Goal: Information Seeking & Learning: Learn about a topic

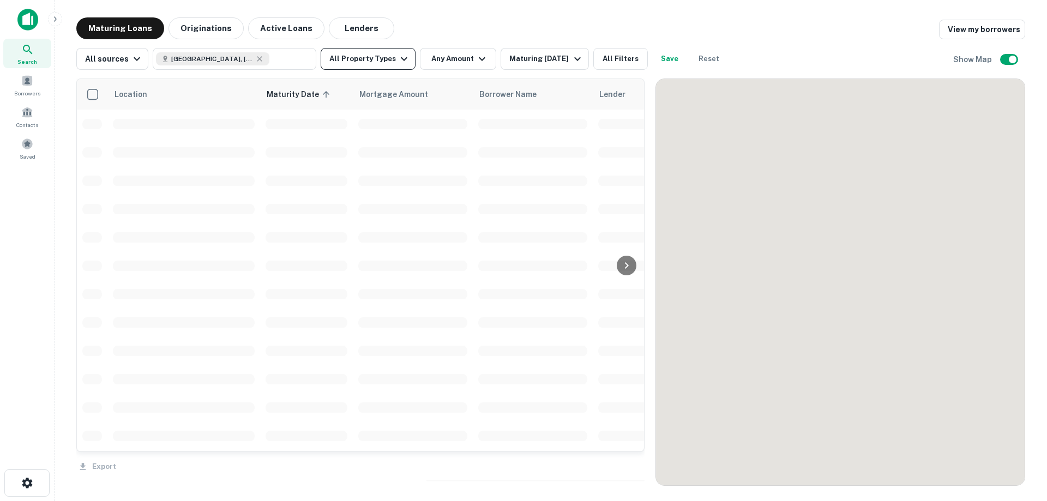
click at [385, 65] on button "All Property Types" at bounding box center [368, 59] width 95 height 22
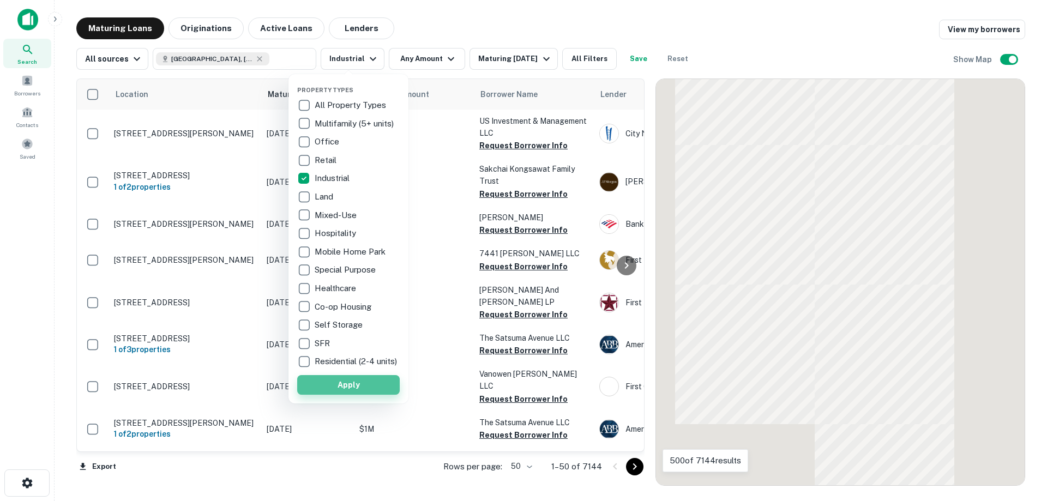
click at [354, 387] on button "Apply" at bounding box center [348, 385] width 102 height 20
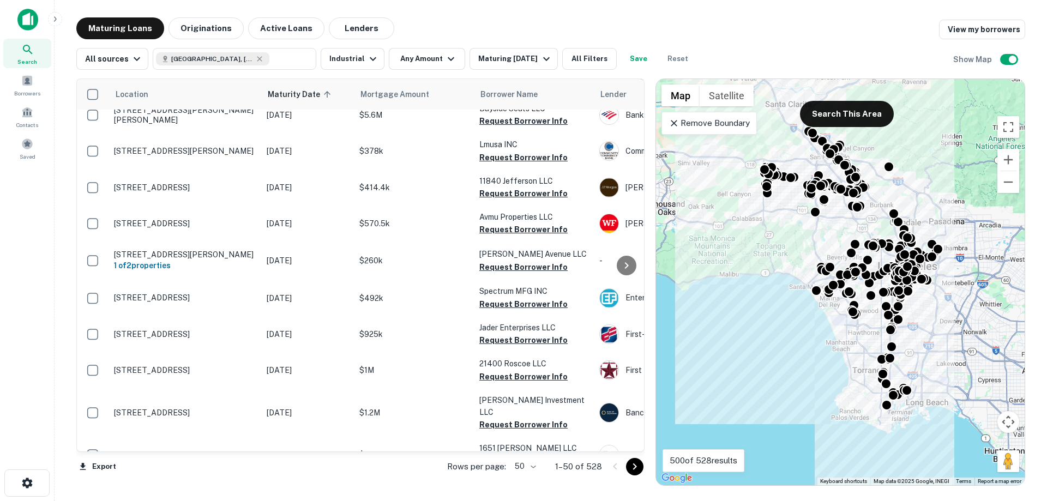
scroll to position [337, 0]
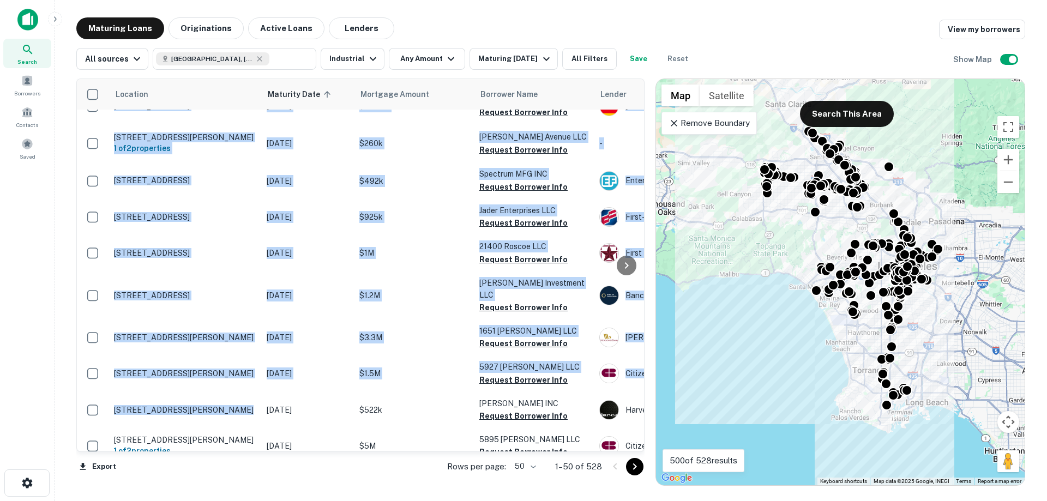
drag, startPoint x: 222, startPoint y: 451, endPoint x: 226, endPoint y: 444, distance: 8.8
click at [226, 444] on div "Location Maturity Date sorted ascending Mortgage Amount Borrower Name Lender Pu…" at bounding box center [360, 264] width 568 height 373
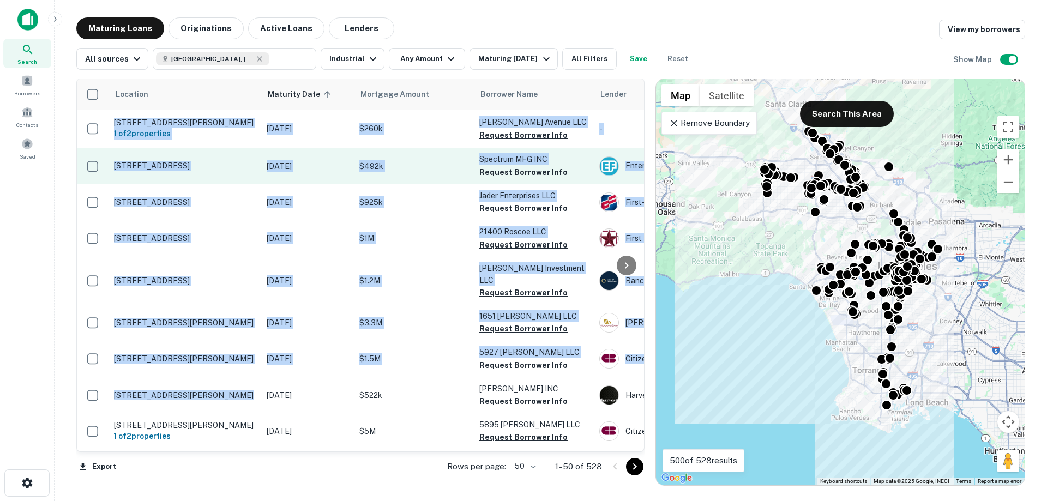
scroll to position [0, 0]
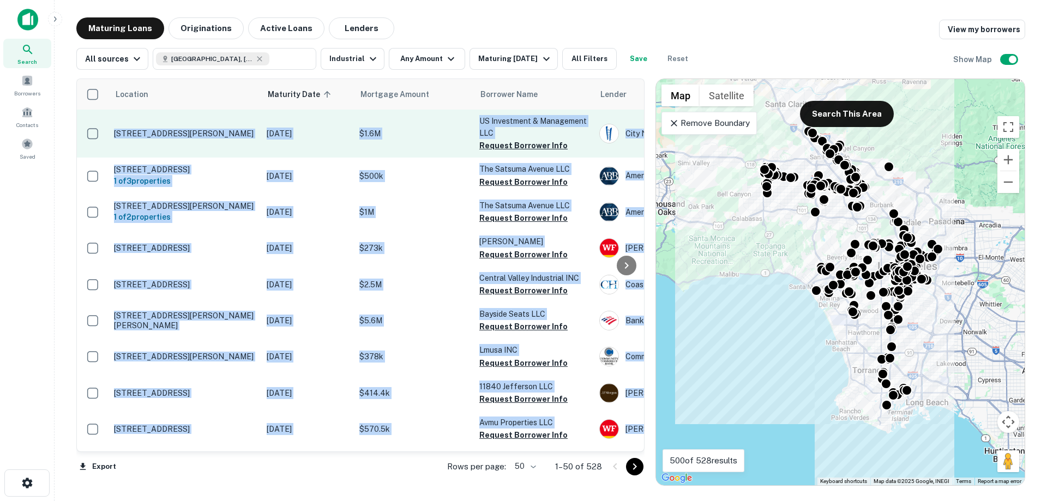
click at [337, 132] on p "[DATE]" at bounding box center [308, 134] width 82 height 12
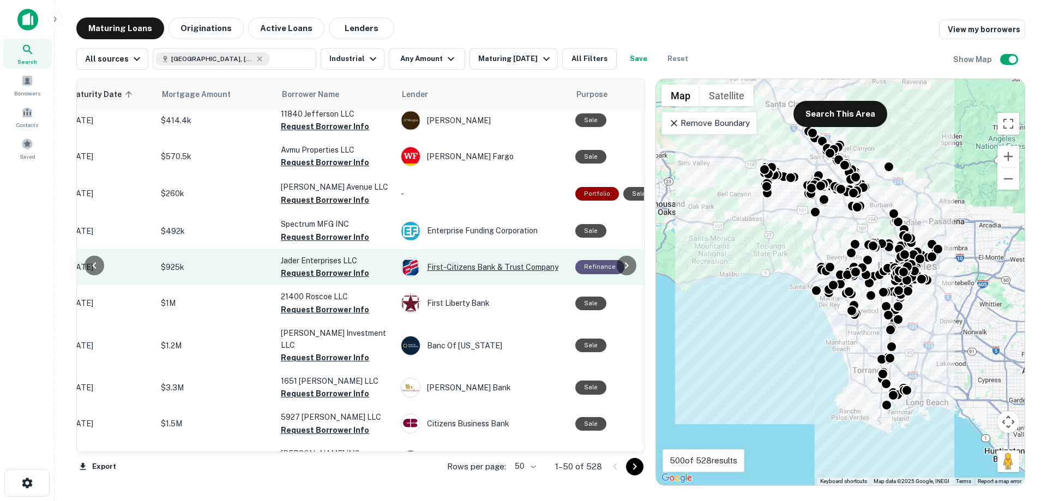
scroll to position [0, 198]
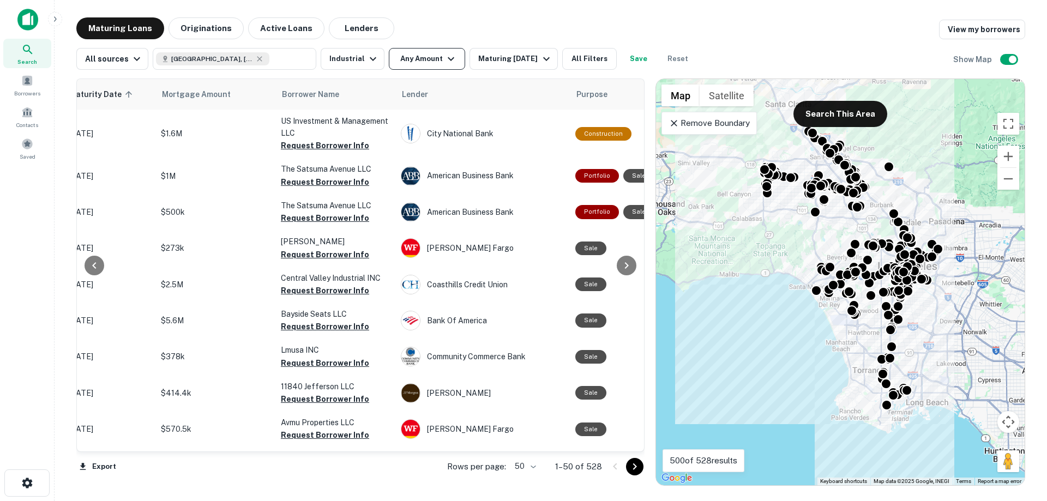
click at [412, 57] on button "Any Amount" at bounding box center [427, 59] width 76 height 22
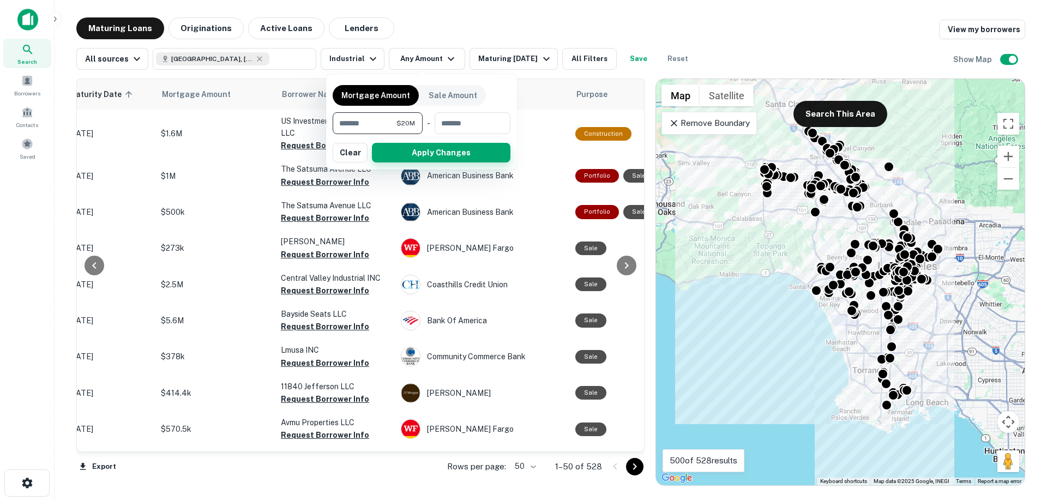
type input "********"
click at [394, 149] on button "Apply Changes" at bounding box center [441, 153] width 138 height 20
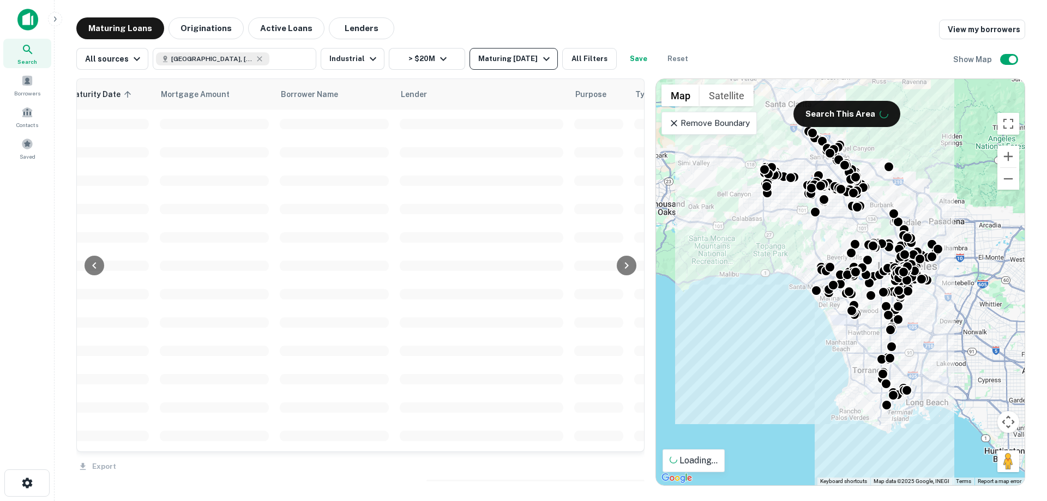
click at [490, 66] on button "Maturing [DATE]" at bounding box center [513, 59] width 88 height 22
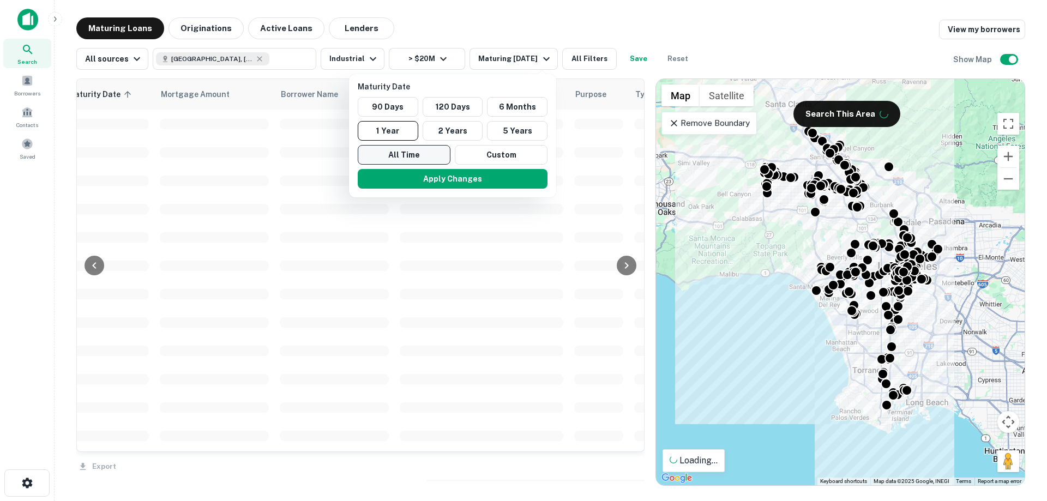
click at [428, 151] on button "All Time" at bounding box center [404, 155] width 93 height 20
click at [534, 29] on div at bounding box center [523, 250] width 1047 height 501
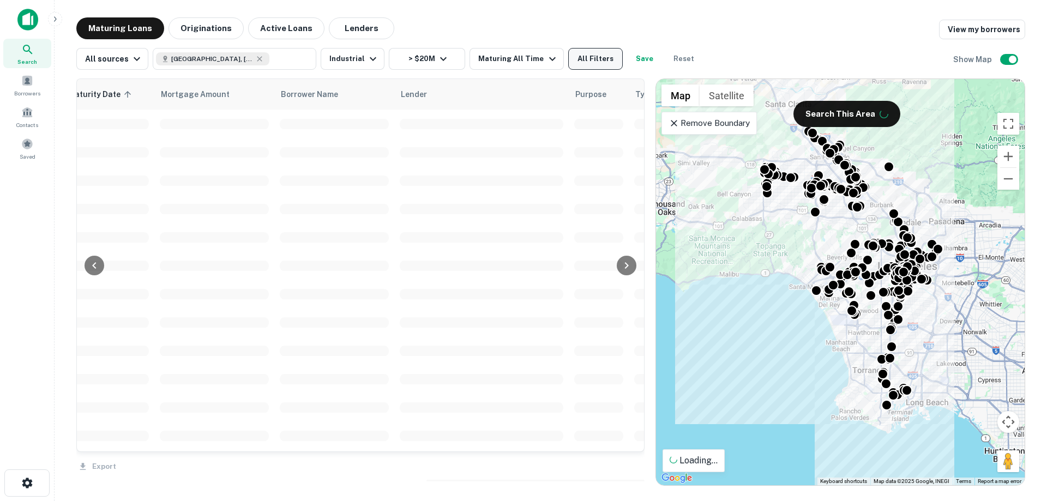
click at [575, 57] on button "All Filters" at bounding box center [595, 59] width 55 height 22
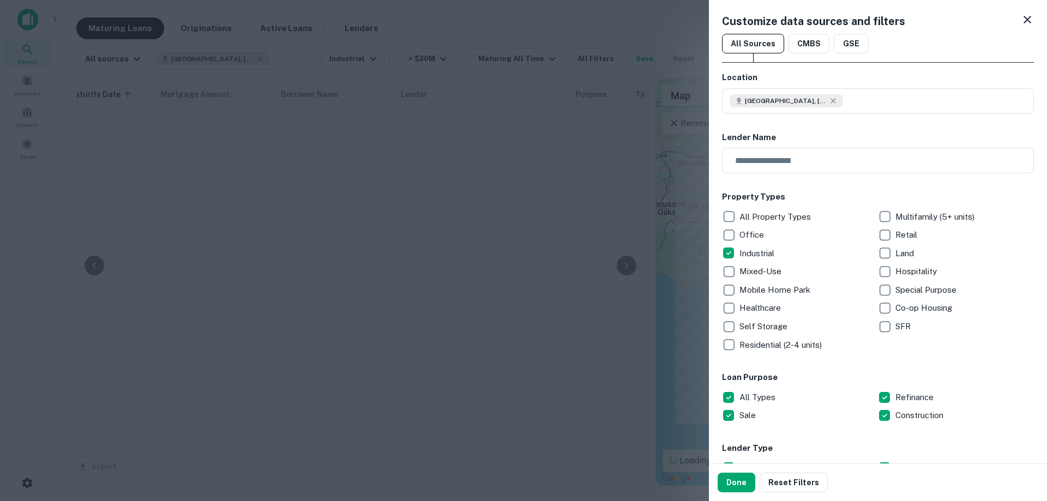
click at [1020, 20] on icon at bounding box center [1026, 19] width 13 height 13
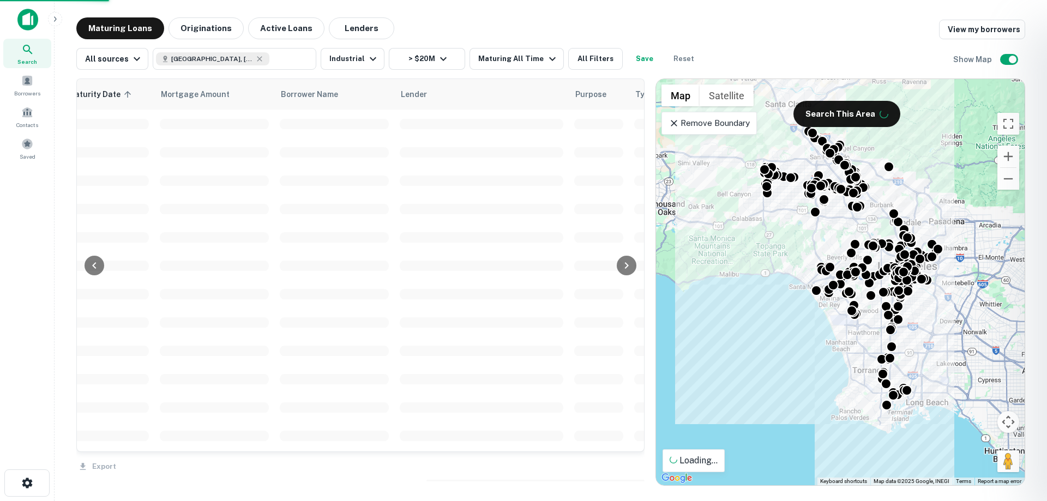
click at [527, 59] on div at bounding box center [523, 250] width 1047 height 501
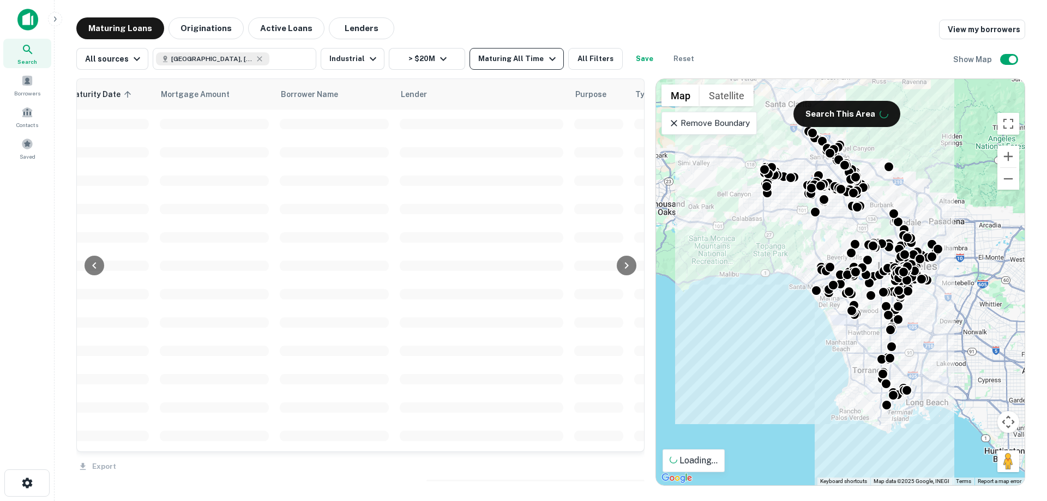
click at [546, 61] on icon "button" at bounding box center [552, 58] width 13 height 13
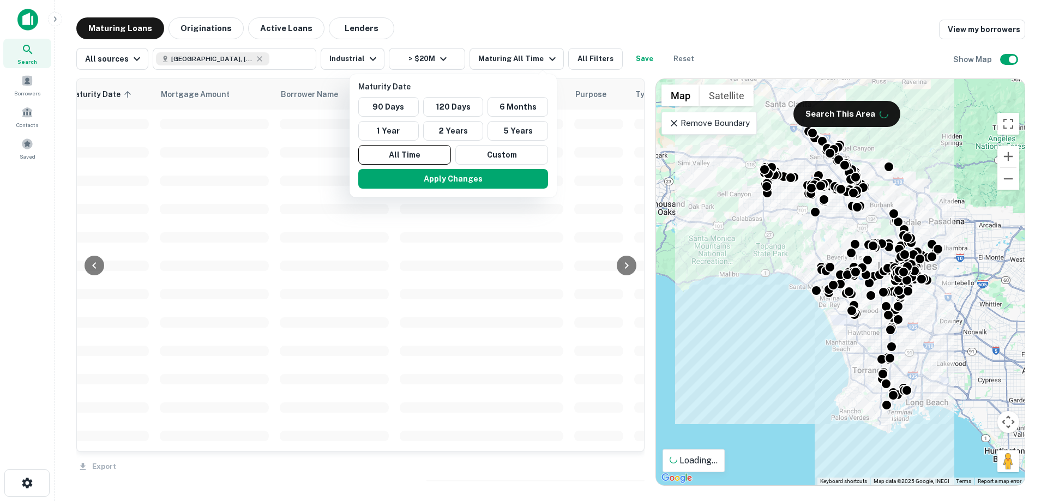
click at [558, 10] on div at bounding box center [523, 250] width 1047 height 501
